Goal: Task Accomplishment & Management: Manage account settings

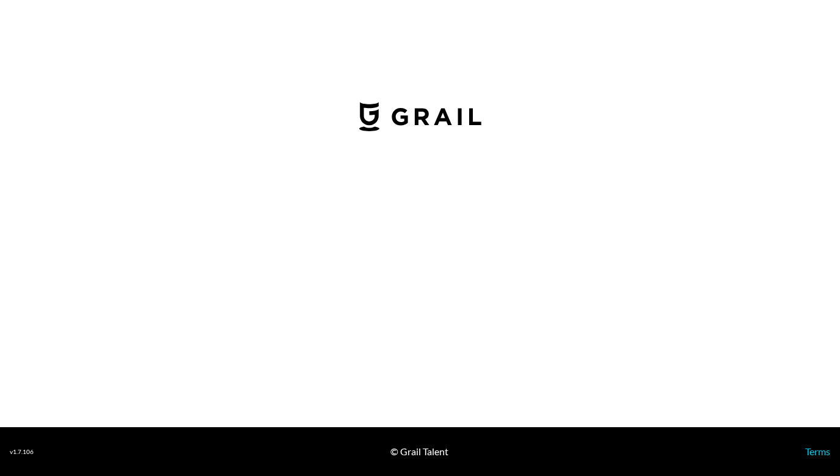
select select "USD"
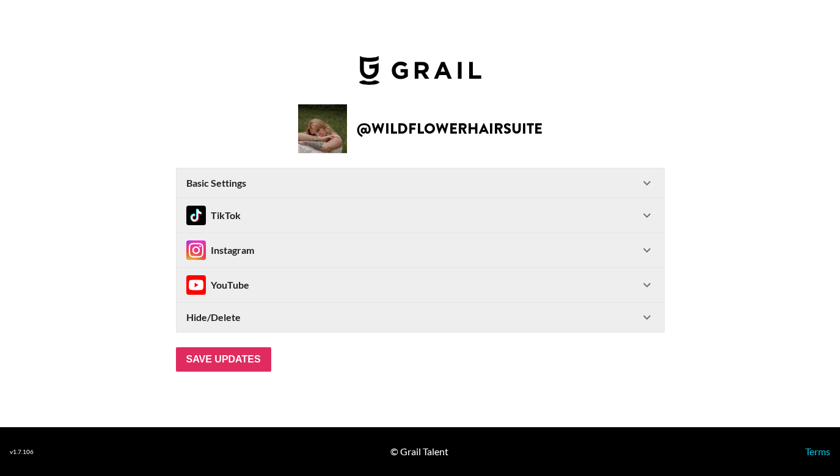
click at [530, 212] on div "TikTok" at bounding box center [412, 216] width 453 height 20
click at [559, 206] on div "TikTok" at bounding box center [412, 216] width 453 height 20
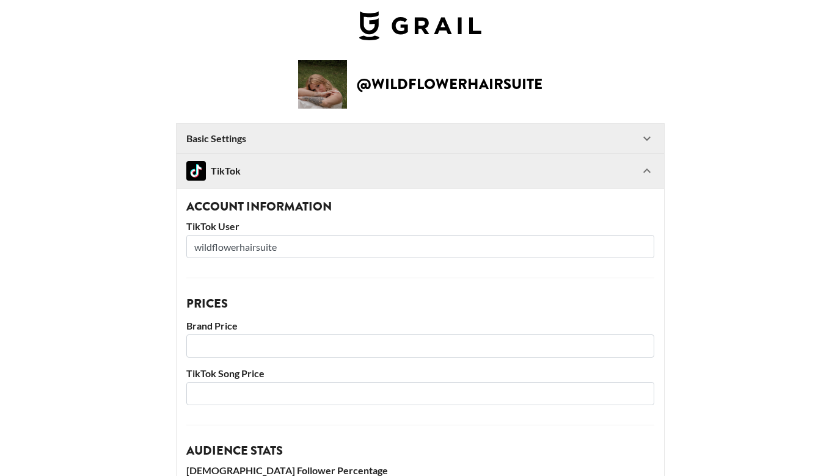
click at [379, 249] on input "wildflowerhairsuite" at bounding box center [420, 246] width 468 height 23
click at [444, 175] on div "TikTok" at bounding box center [412, 171] width 453 height 20
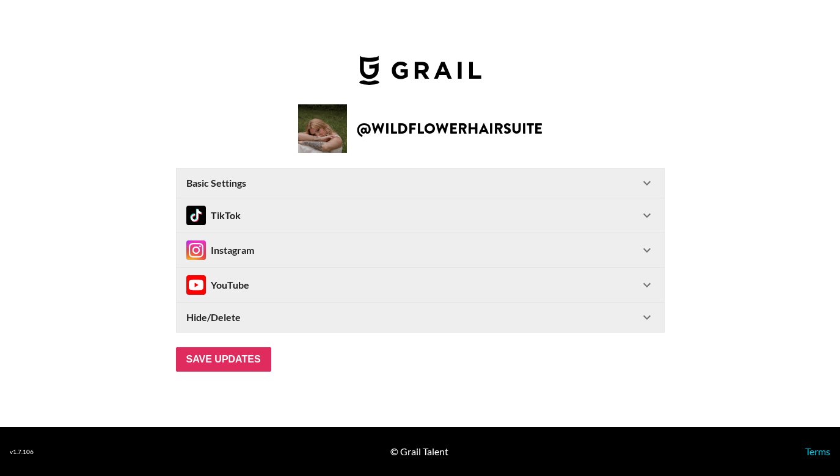
scroll to position [0, 0]
click at [435, 172] on Settings-header "Basic Settings" at bounding box center [420, 183] width 487 height 29
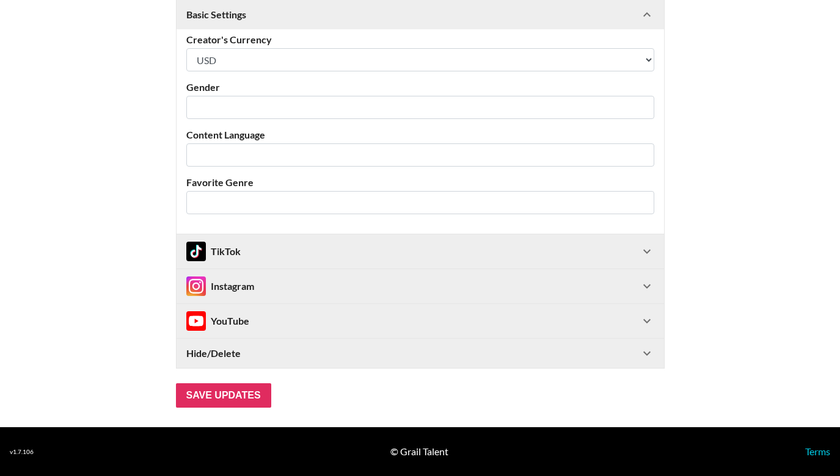
scroll to position [348, 0]
click at [332, 244] on div "TikTok" at bounding box center [412, 252] width 453 height 20
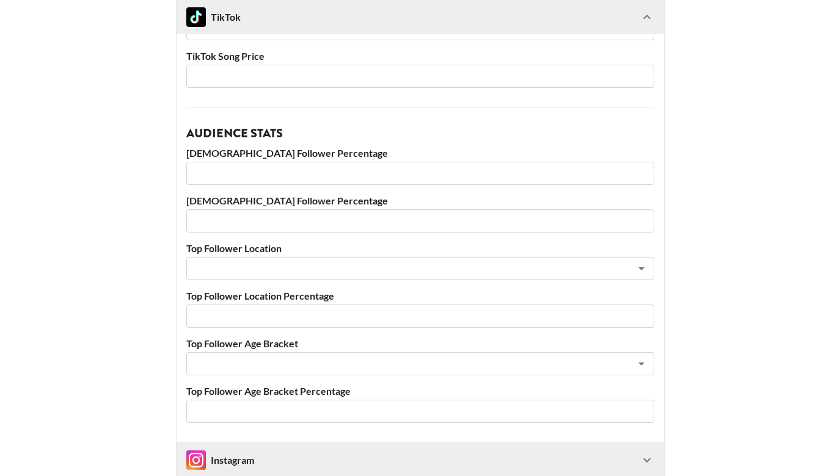
scroll to position [746, 0]
click at [296, 170] on input "number" at bounding box center [420, 173] width 468 height 23
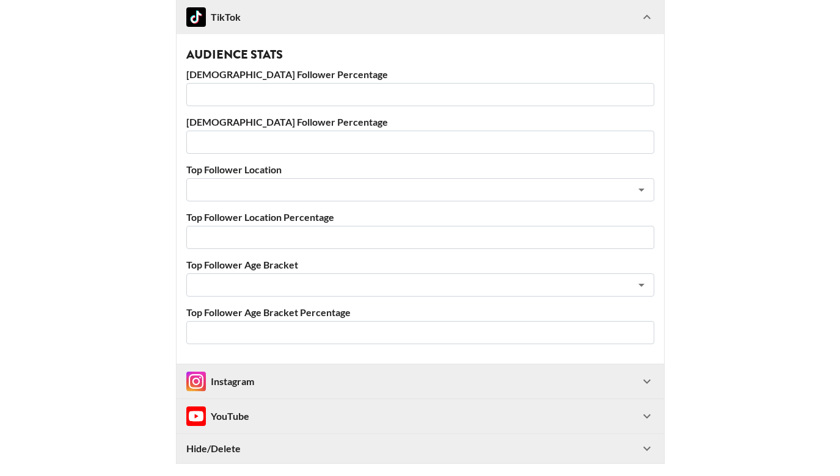
scroll to position [880, 0]
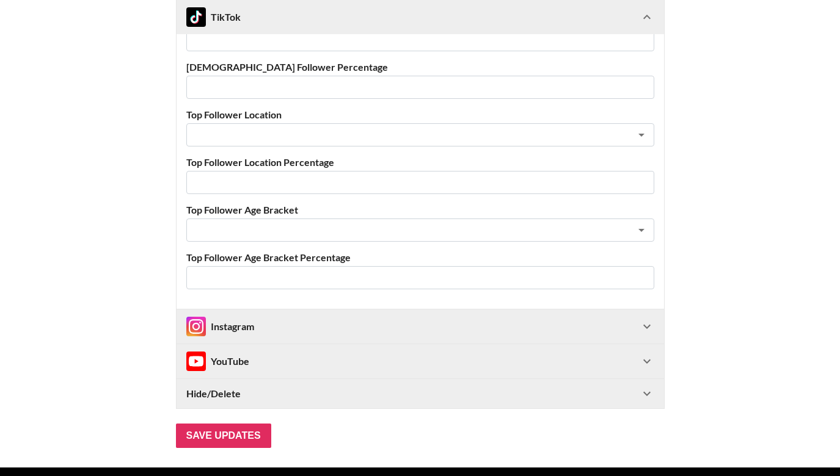
click at [461, 327] on div "Instagram" at bounding box center [412, 327] width 453 height 20
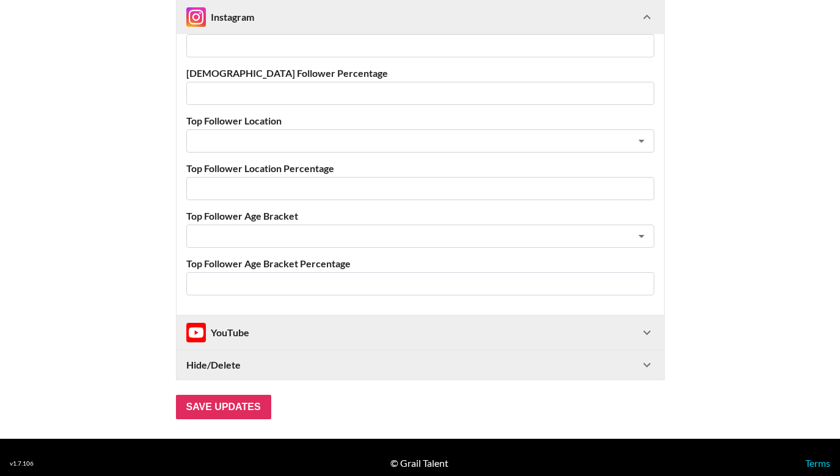
scroll to position [1646, 0]
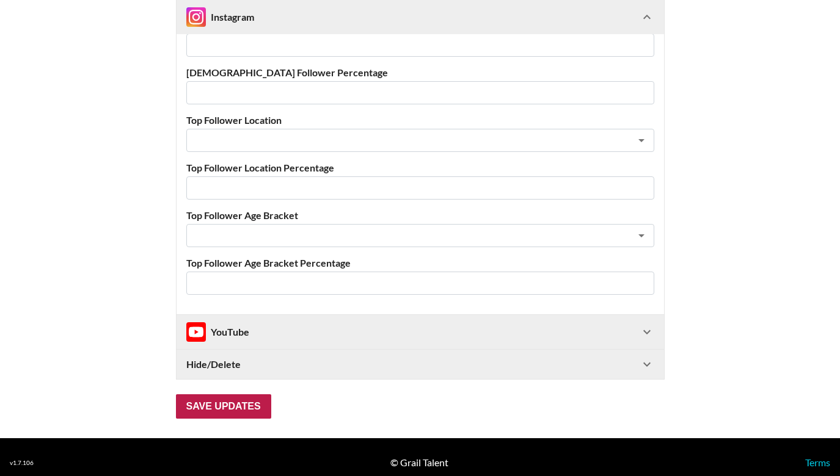
click at [260, 410] on input "Save Updates" at bounding box center [223, 407] width 95 height 24
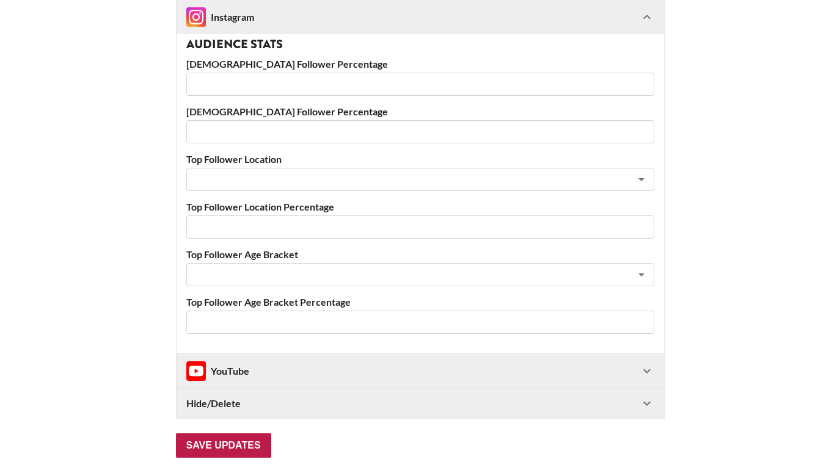
scroll to position [68, 0]
